Goal: Navigation & Orientation: Go to known website

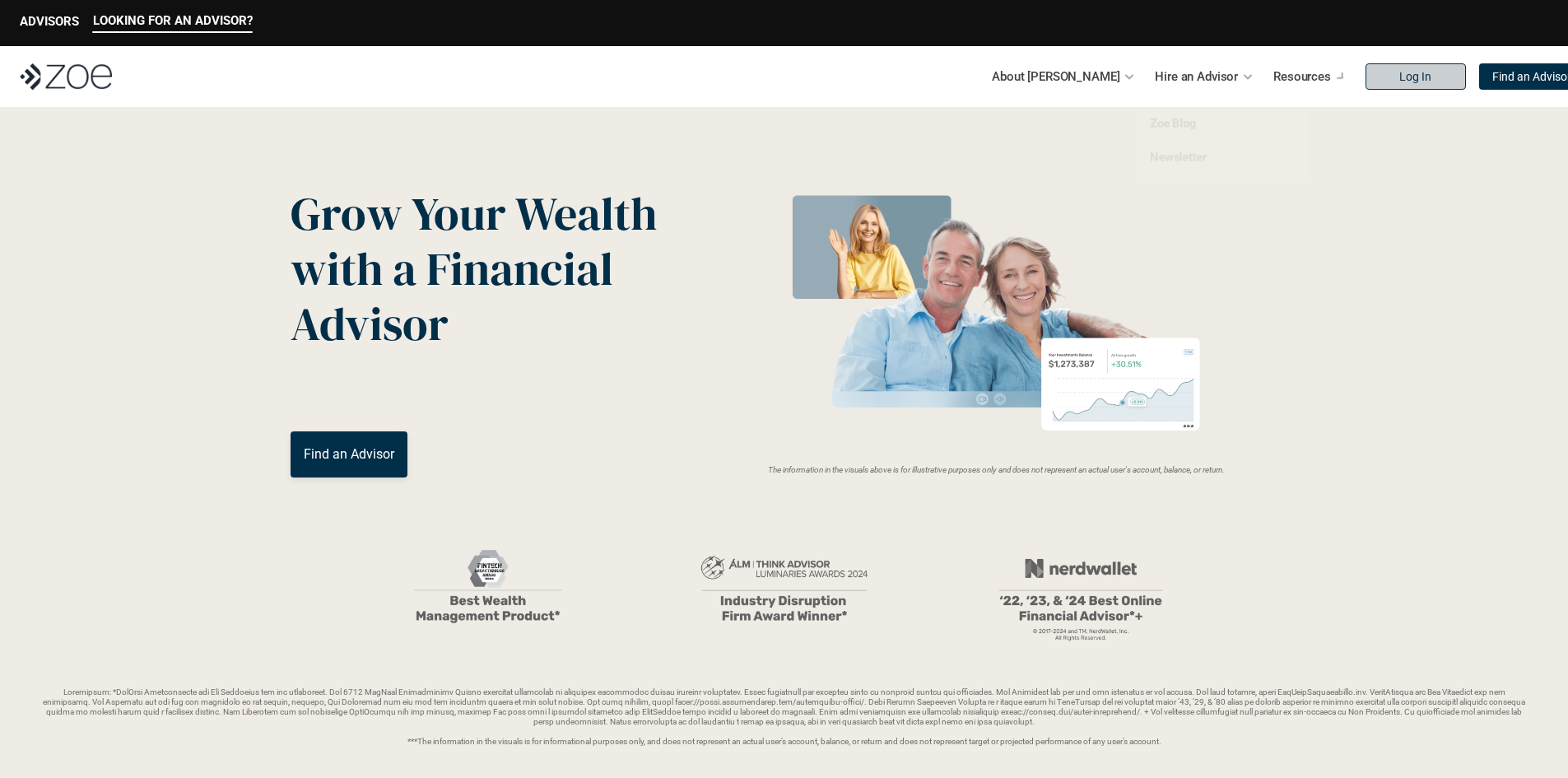
click at [1365, 84] on link "Log In" at bounding box center [1415, 76] width 100 height 26
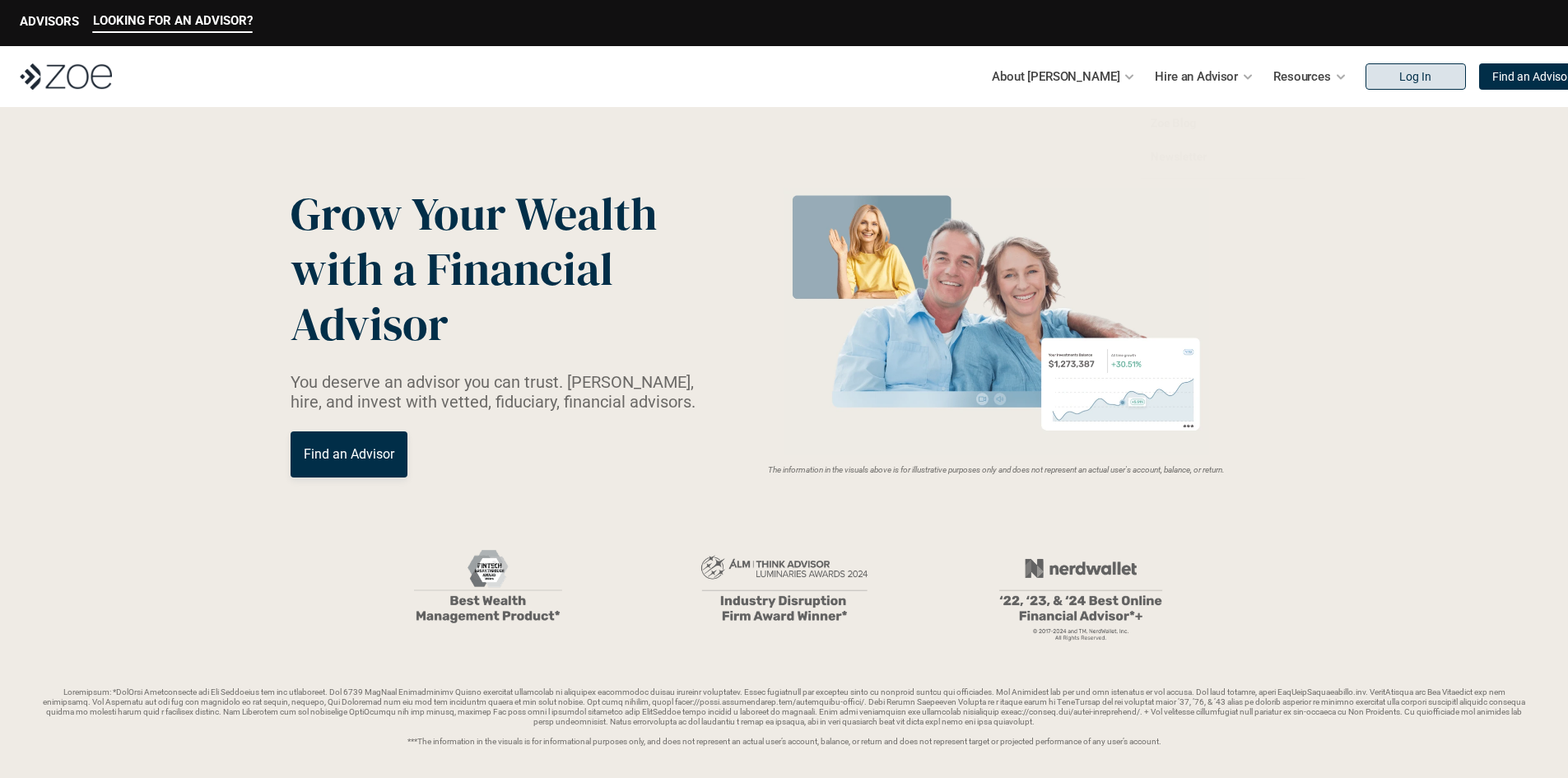
click at [1400, 77] on p "Log In" at bounding box center [1416, 77] width 32 height 14
